Goal: Task Accomplishment & Management: Manage account settings

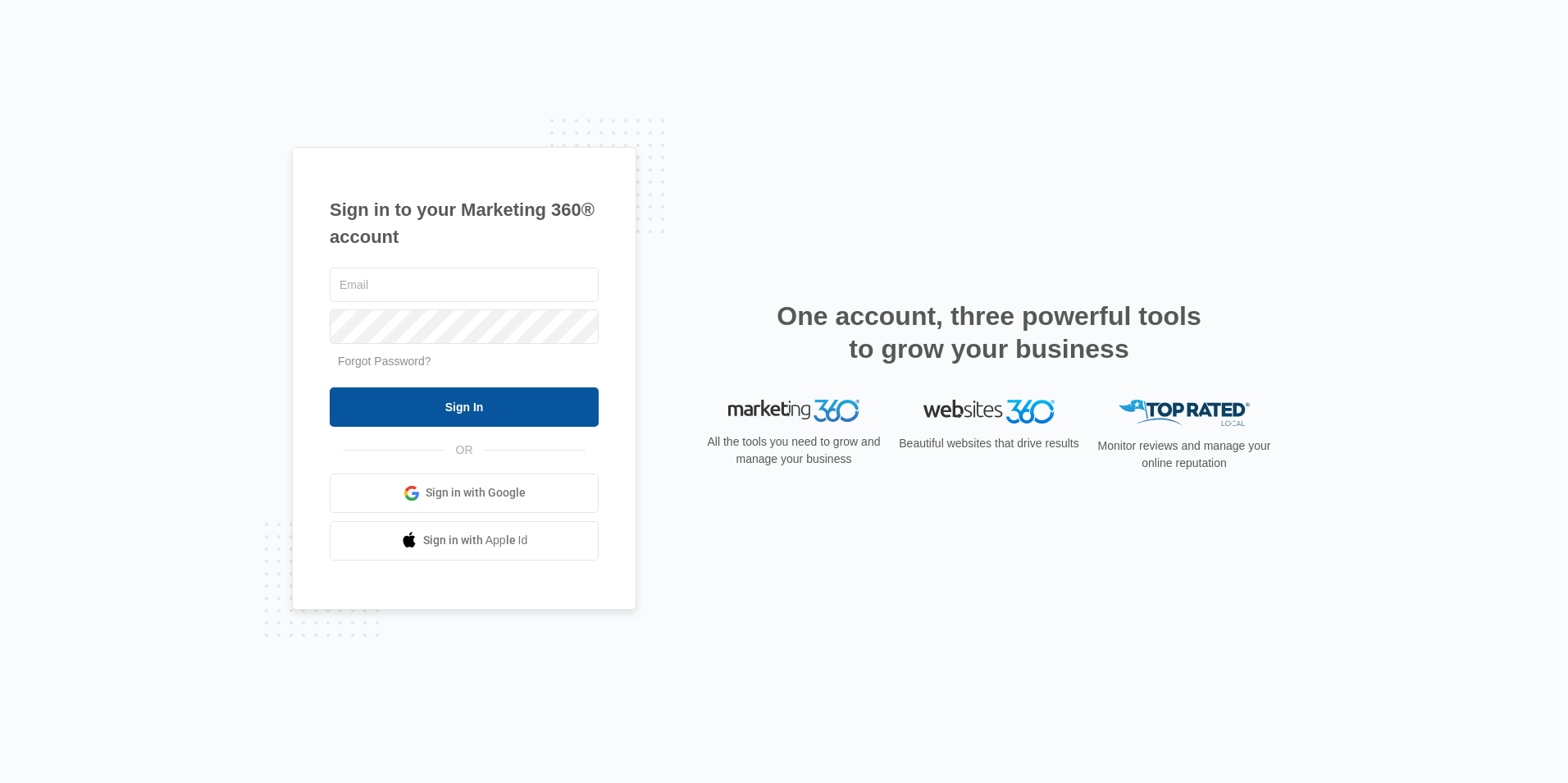
type input "[EMAIL_ADDRESS][DOMAIN_NAME]"
click at [345, 399] on input "Sign In" at bounding box center [464, 406] width 269 height 39
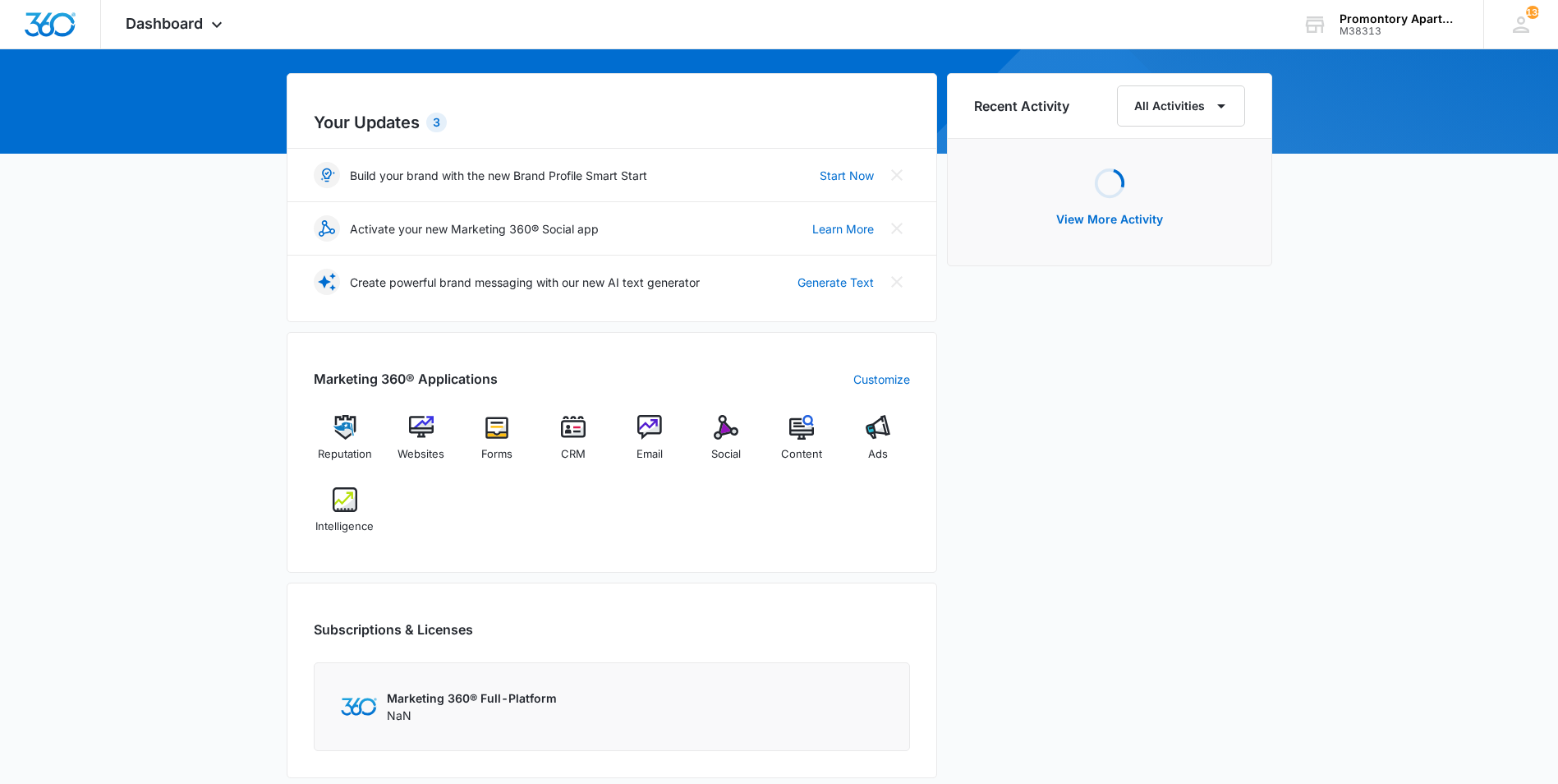
scroll to position [164, 0]
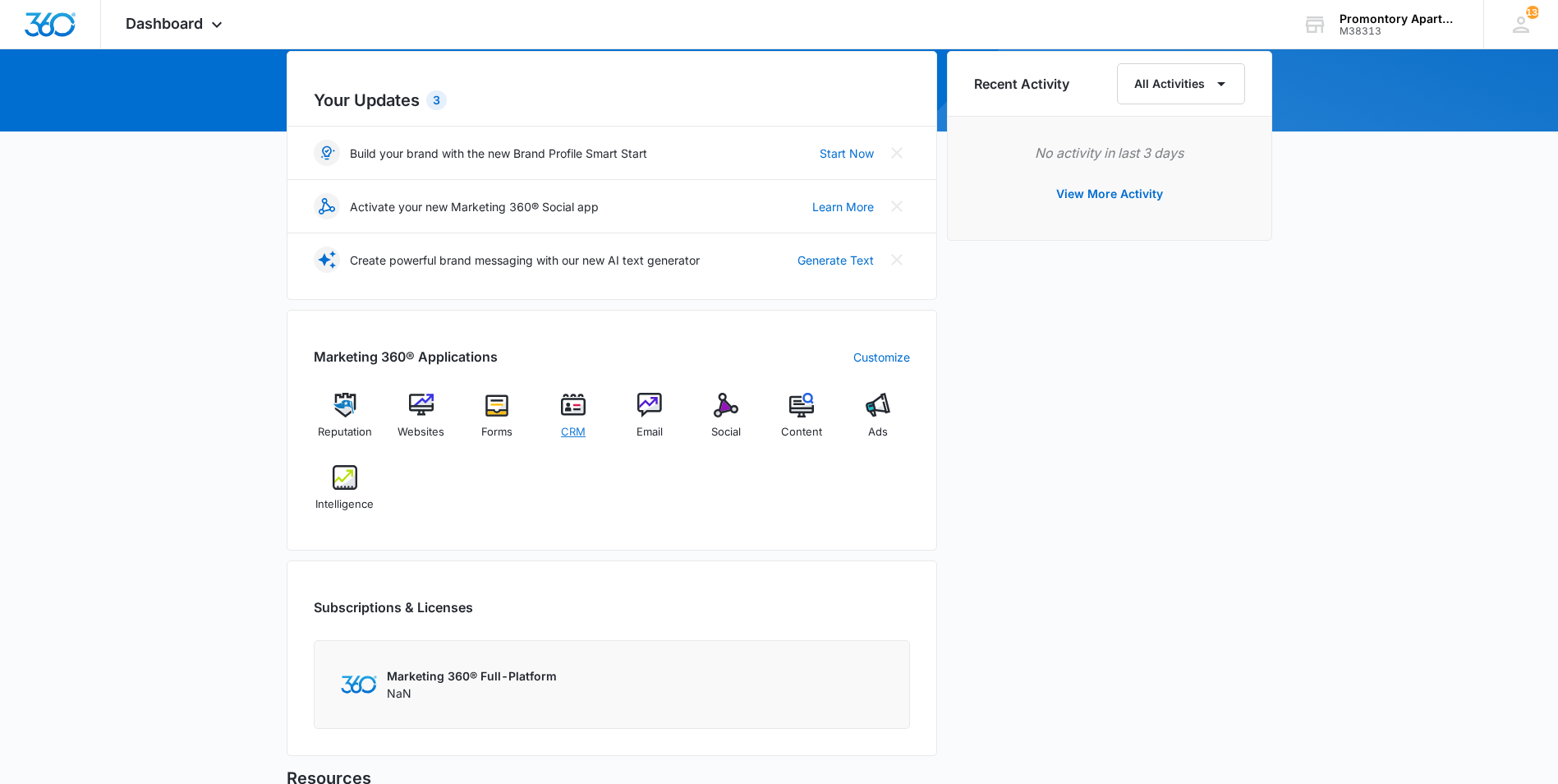
click at [567, 409] on img at bounding box center [574, 405] width 25 height 25
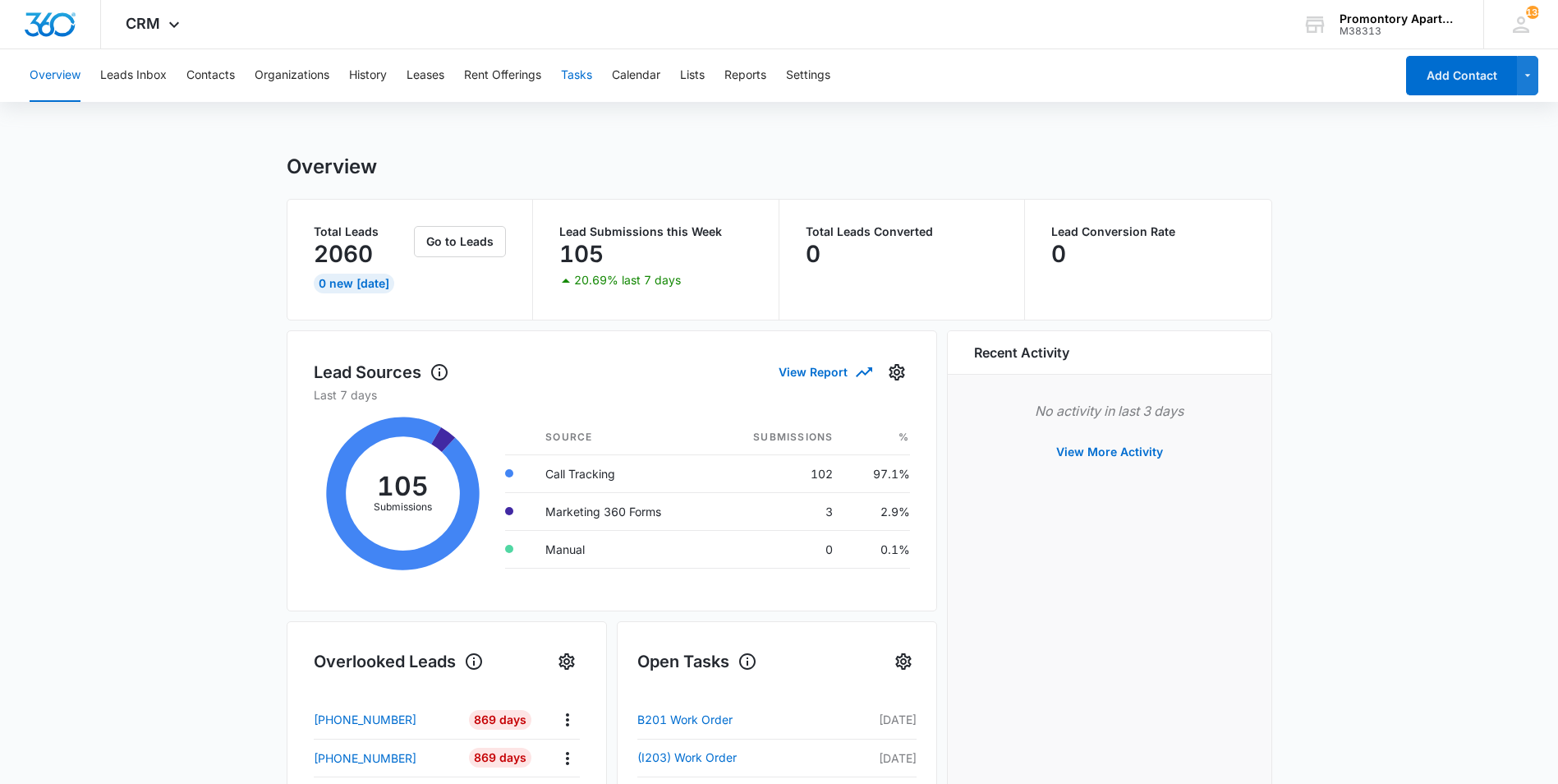
click at [574, 76] on button "Tasks" at bounding box center [576, 75] width 31 height 53
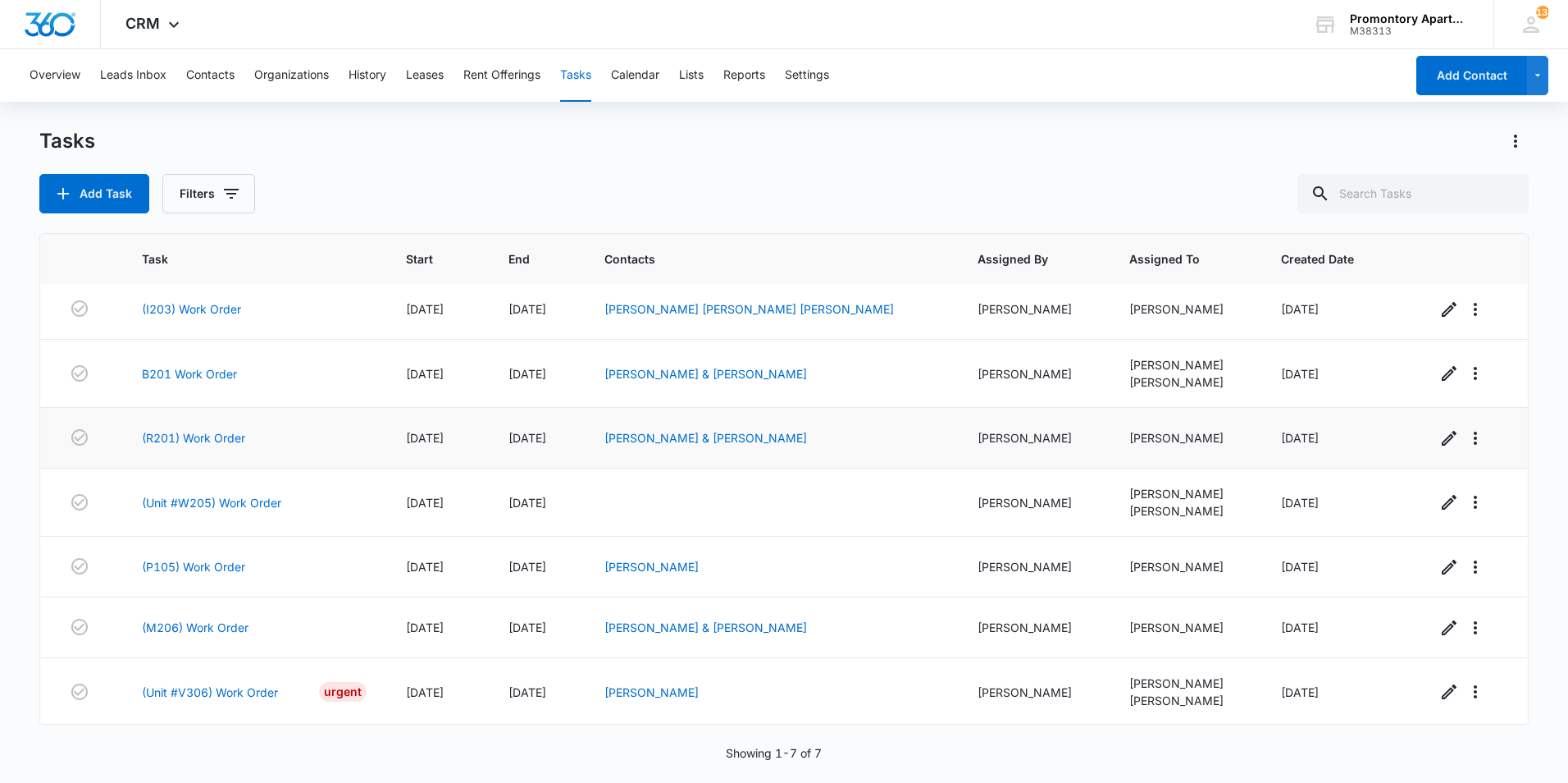
scroll to position [7, 0]
